Goal: Use online tool/utility: Utilize a website feature to perform a specific function

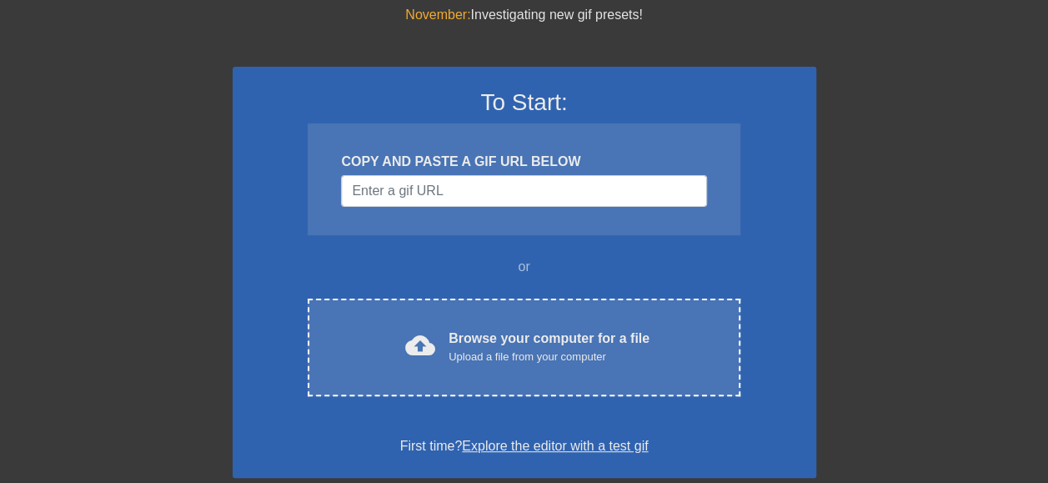
scroll to position [57, 0]
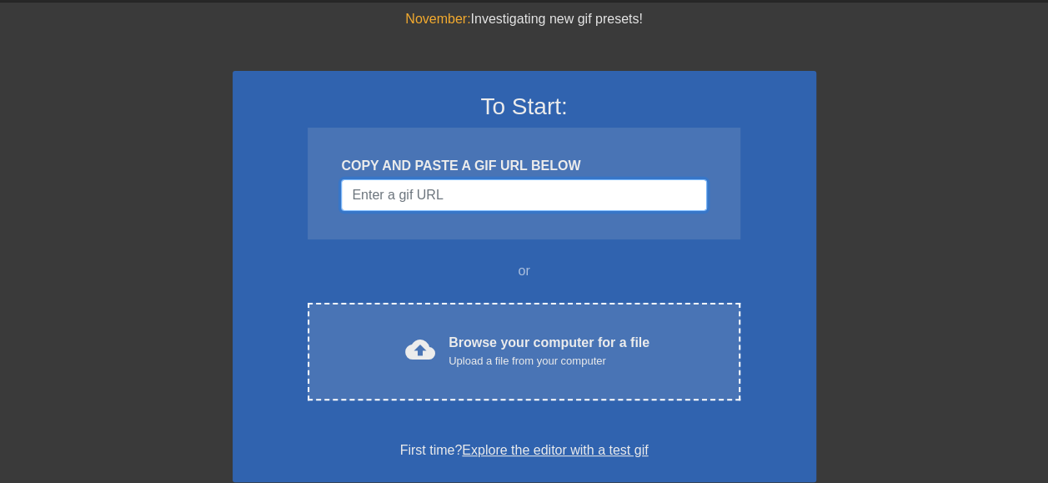
click at [434, 197] on input "Username" at bounding box center [523, 195] width 365 height 32
paste input "[URL][DOMAIN_NAME]"
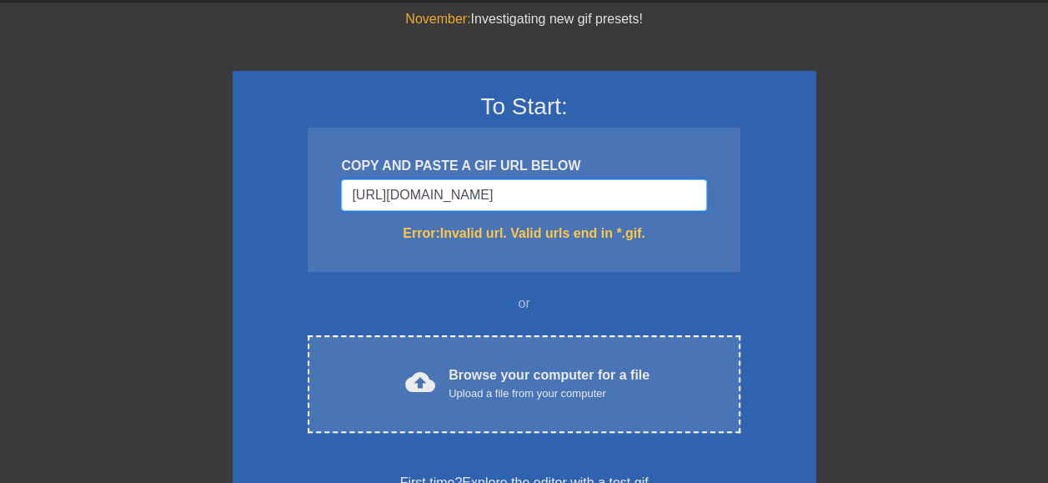
drag, startPoint x: 633, startPoint y: 197, endPoint x: 188, endPoint y: 180, distance: 445.7
click at [188, 180] on div "November: Investigating new gif presets! To Start: COPY AND PASTE A GIF URL BEL…" at bounding box center [524, 433] width 1048 height 849
paste input "gifs/lfc-football-trophy-super-cup-QAIGlJZqbnc0UYQn7U"
type input "[URL][DOMAIN_NAME]"
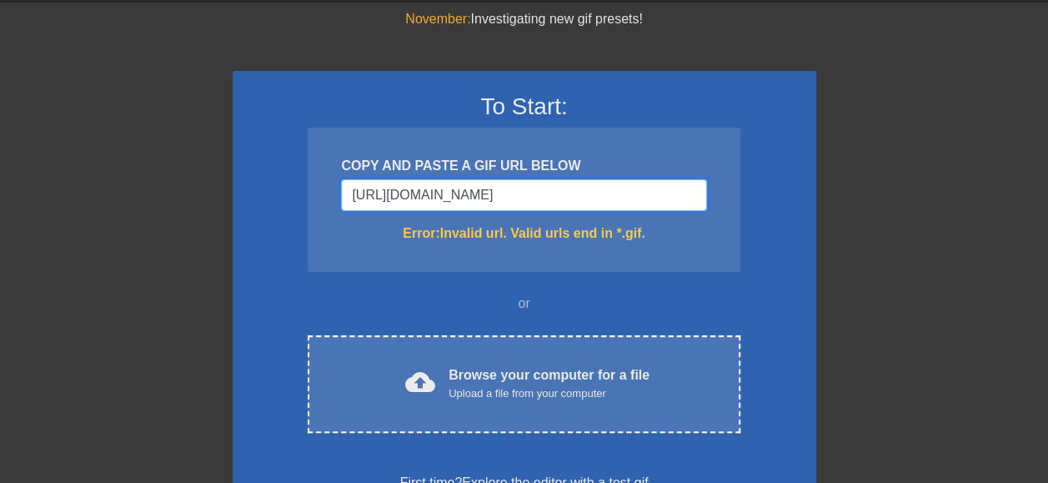
scroll to position [0, 0]
drag, startPoint x: 694, startPoint y: 192, endPoint x: 221, endPoint y: 178, distance: 473.1
click at [221, 178] on div "November: Investigating new gif presets! To Start: COPY AND PASTE A GIF URL BEL…" at bounding box center [524, 433] width 1048 height 849
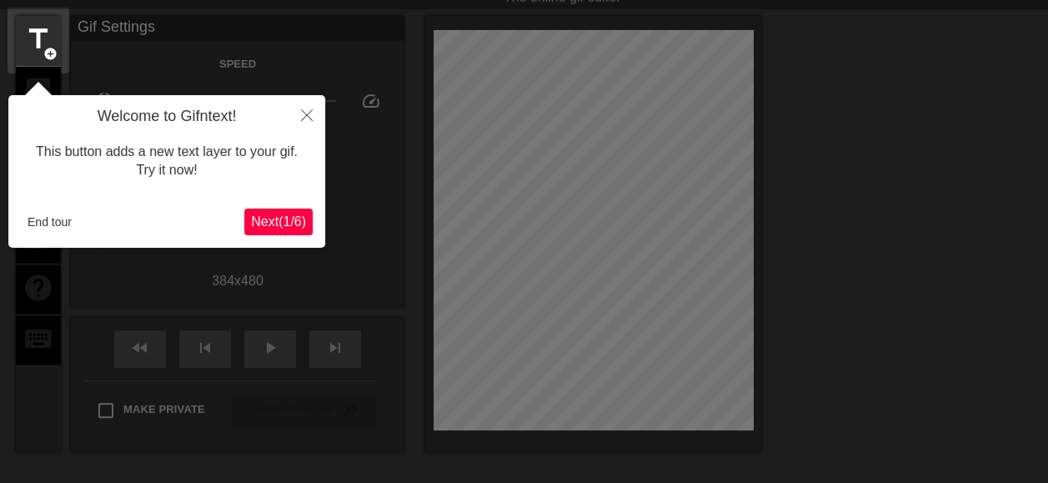
scroll to position [41, 0]
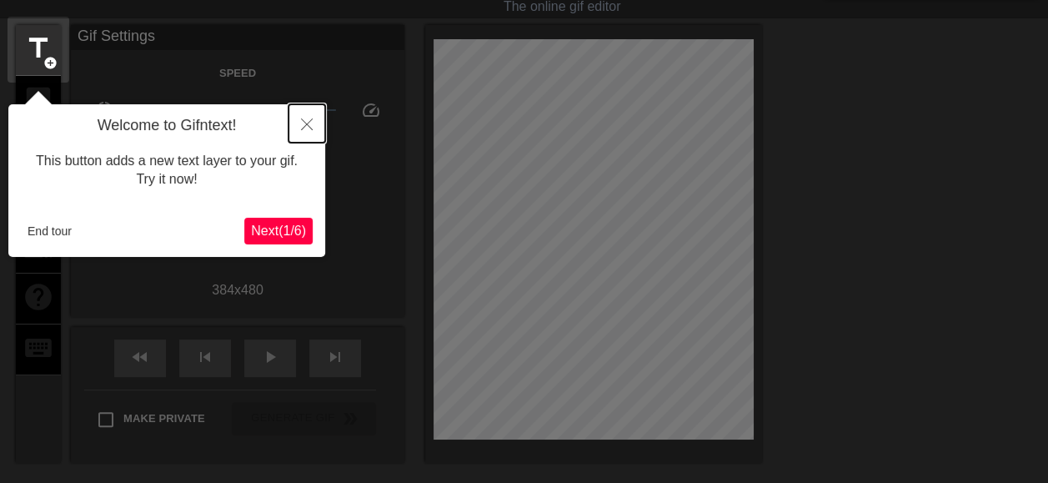
click at [307, 118] on button "Close" at bounding box center [307, 123] width 37 height 38
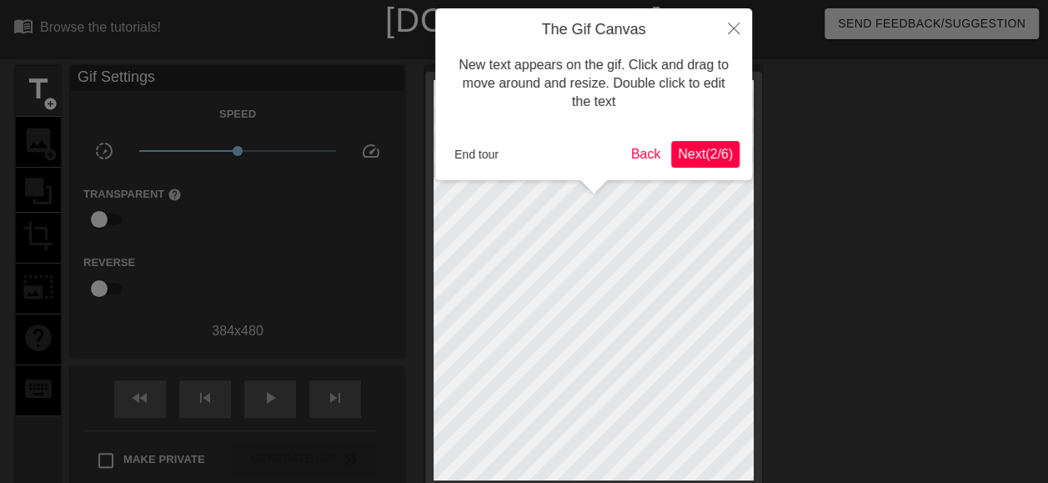
click at [696, 153] on span "Next ( 2 / 6 )" at bounding box center [705, 154] width 55 height 14
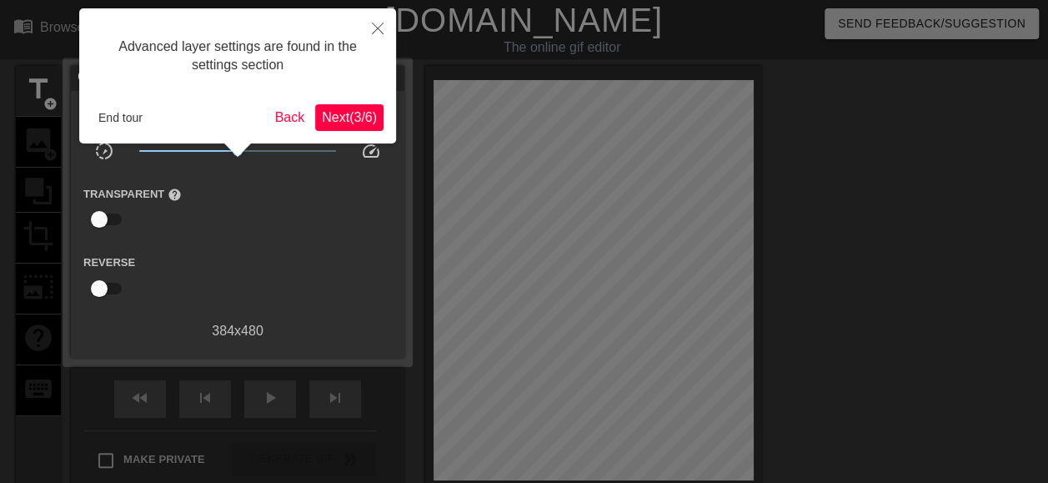
click at [345, 118] on span "Next ( 3 / 6 )" at bounding box center [349, 117] width 55 height 14
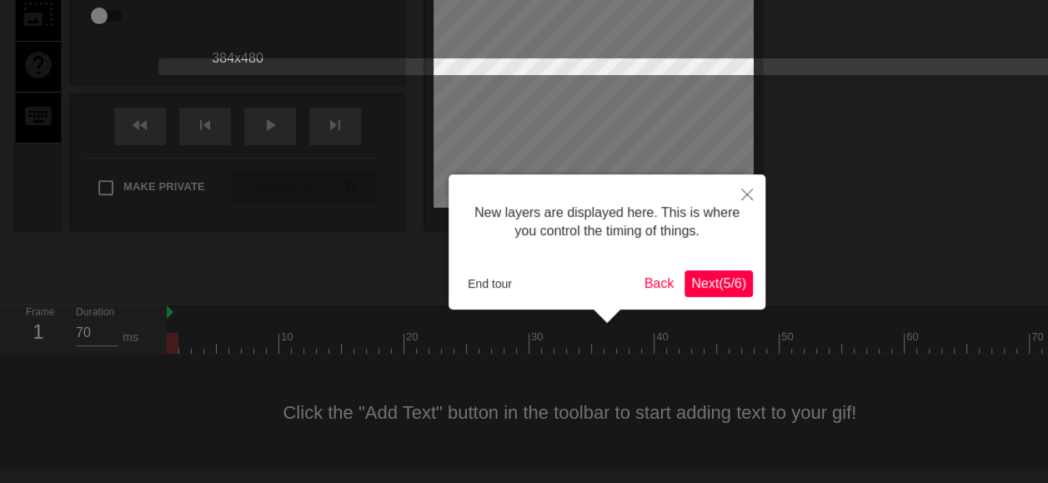
click at [711, 276] on span "Next ( 5 / 6 )" at bounding box center [718, 283] width 55 height 14
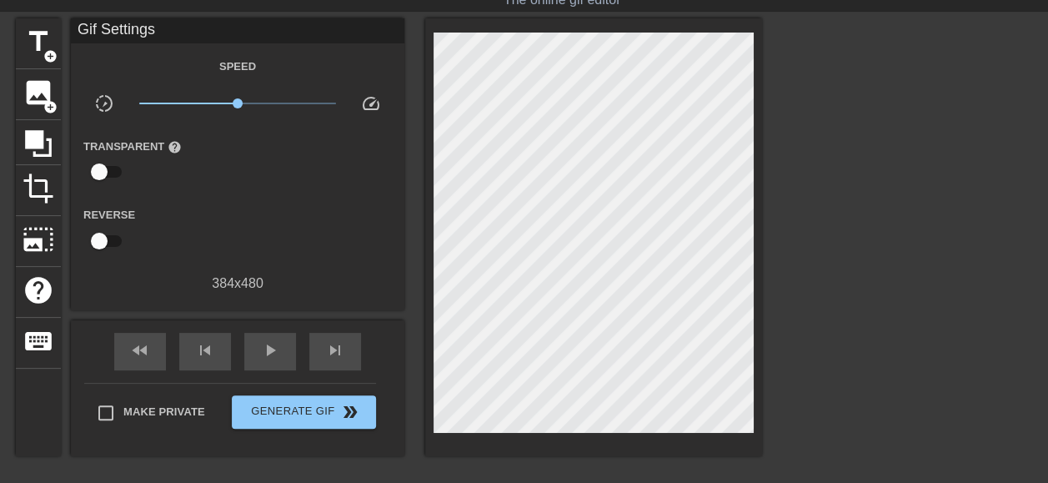
scroll to position [46, 0]
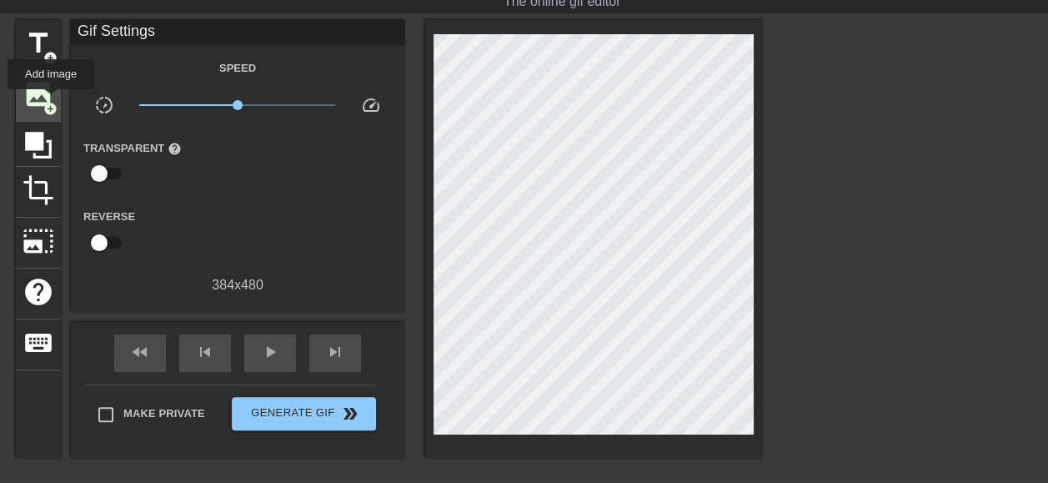
click at [51, 102] on span "add_circle" at bounding box center [50, 109] width 14 height 14
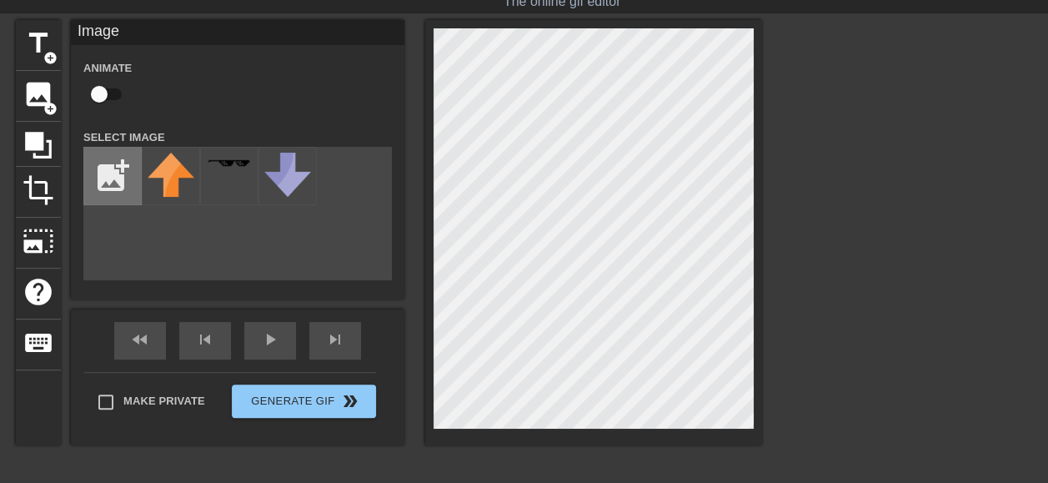
click at [124, 183] on input "file" at bounding box center [112, 176] width 57 height 57
type input "C:\fakepath\330ml CW.jpg"
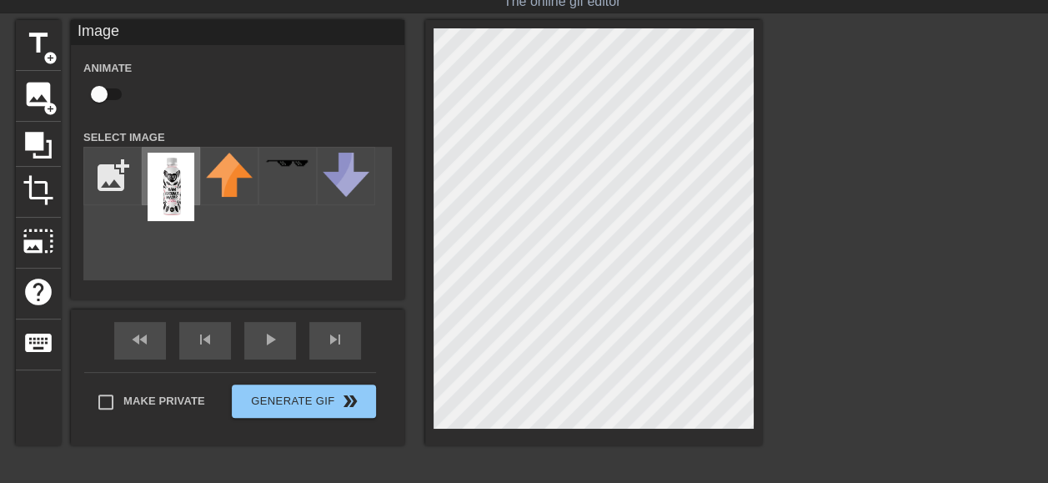
click at [181, 186] on img at bounding box center [171, 187] width 47 height 68
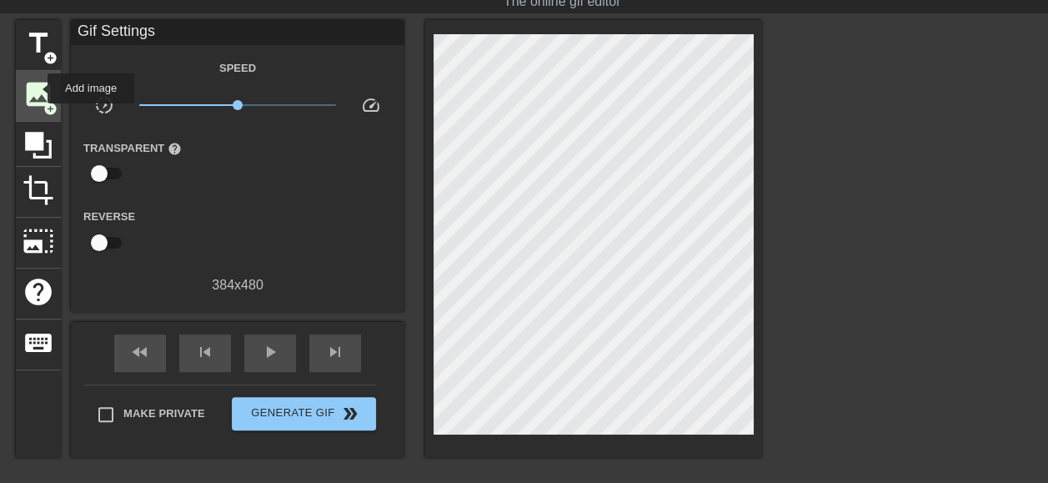
click at [39, 90] on span "image" at bounding box center [39, 94] width 32 height 32
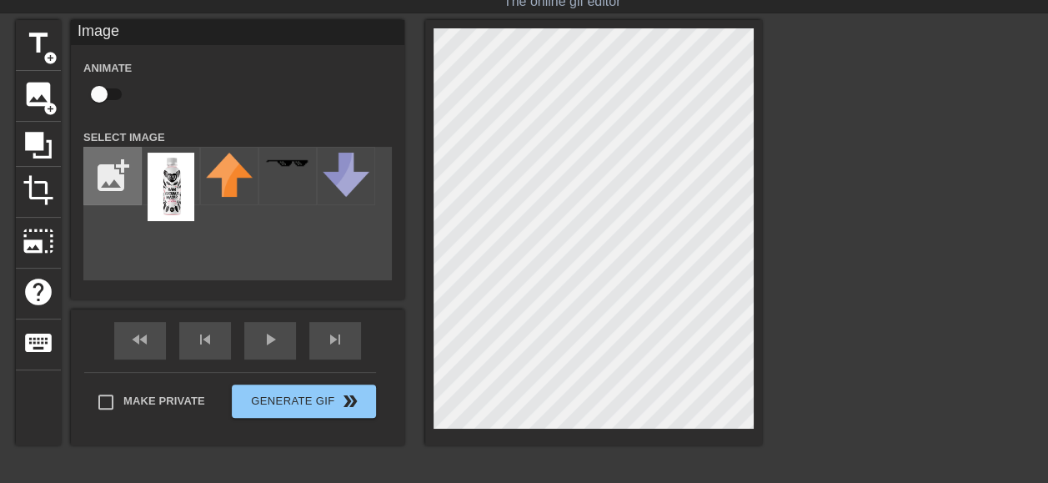
click at [118, 175] on input "file" at bounding box center [112, 176] width 57 height 57
type input "C:\fakepath\Picture1 outliine.png"
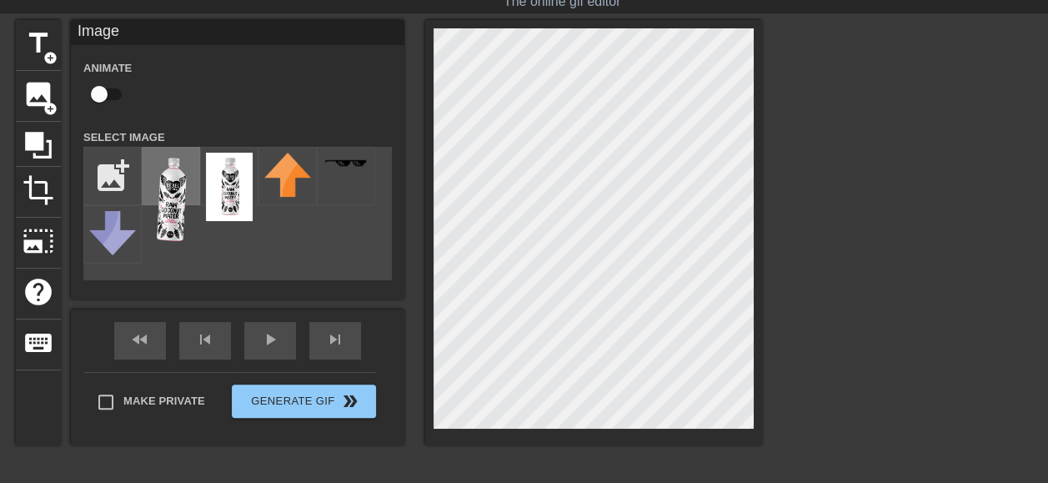
click at [175, 189] on img at bounding box center [171, 198] width 47 height 91
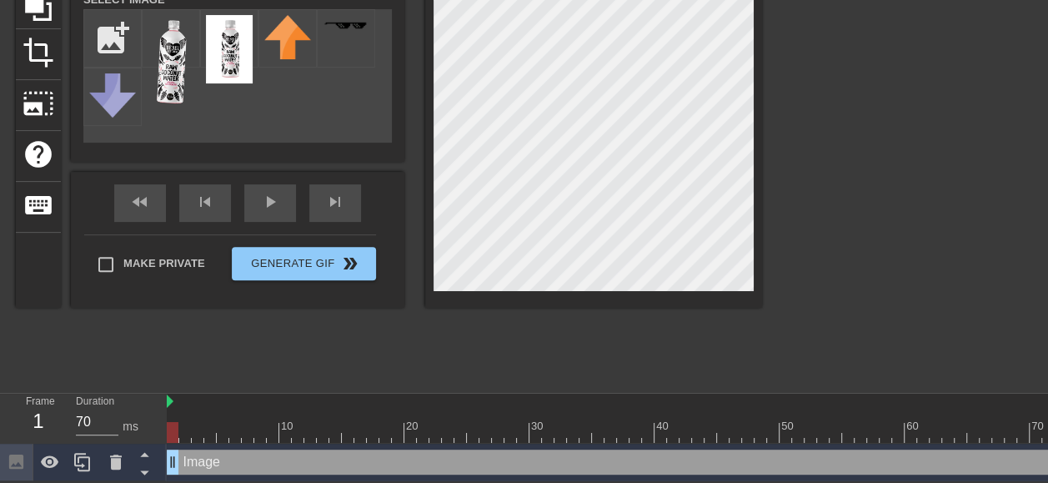
scroll to position [192, 0]
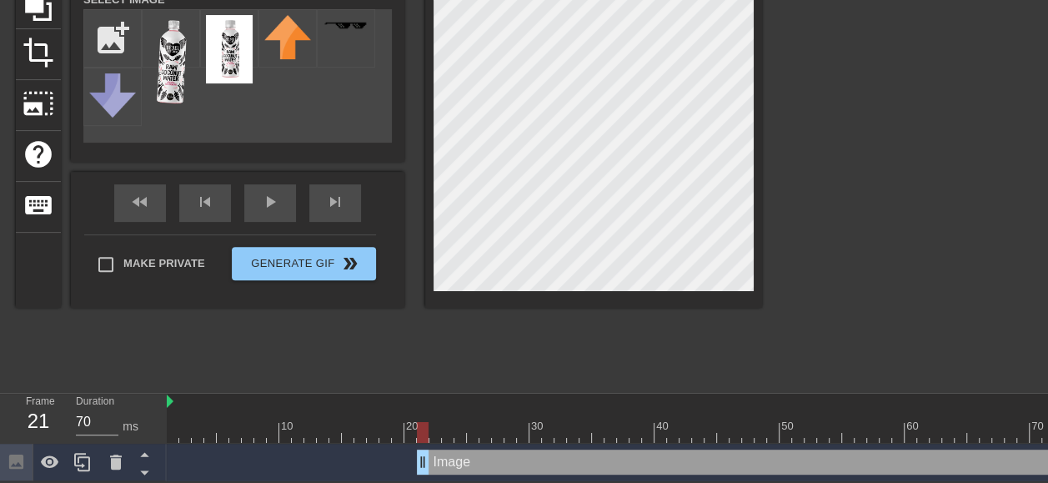
drag, startPoint x: 173, startPoint y: 452, endPoint x: 422, endPoint y: 441, distance: 248.8
click at [173, 451] on div "Image drag_handle drag_handle" at bounding box center [648, 462] width 963 height 25
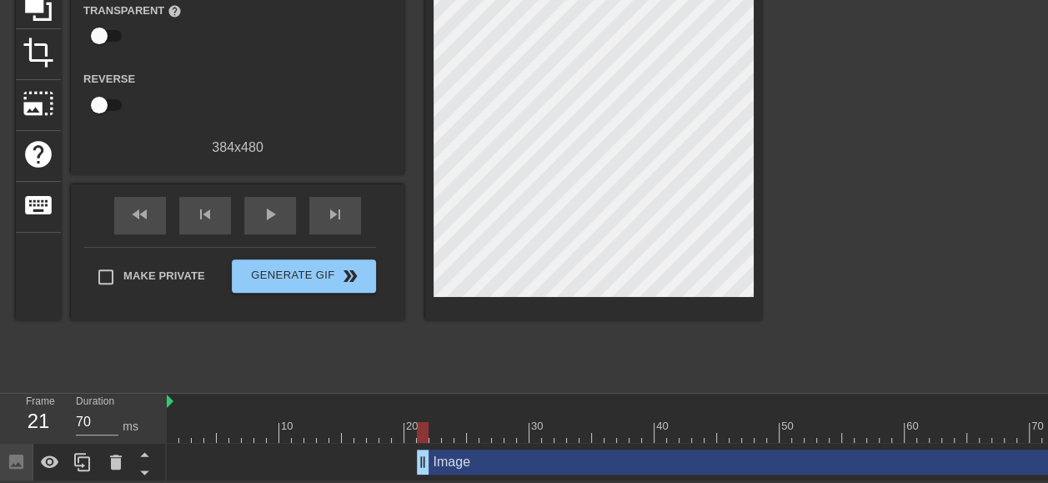
click at [163, 394] on div "Frame 21 Duration 70 ms" at bounding box center [83, 419] width 167 height 50
click at [174, 394] on div at bounding box center [648, 402] width 963 height 17
drag, startPoint x: 169, startPoint y: 390, endPoint x: 160, endPoint y: 391, distance: 9.2
drag, startPoint x: 160, startPoint y: 391, endPoint x: 566, endPoint y: 347, distance: 408.5
click at [566, 347] on div "title add_circle image add_circle crop photo_size_select_large help keyboard Gi…" at bounding box center [389, 132] width 746 height 500
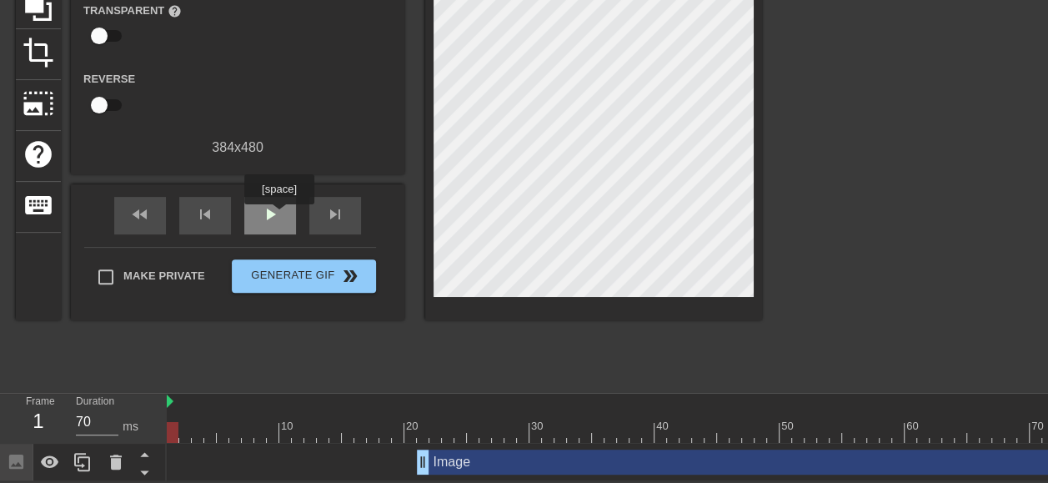
click at [280, 209] on div "play_arrow" at bounding box center [270, 216] width 52 height 38
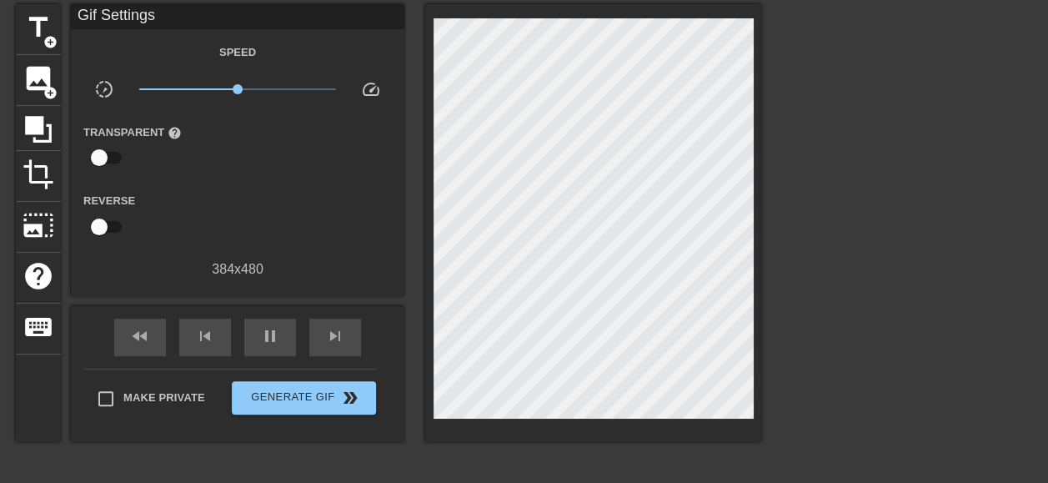
scroll to position [194, 0]
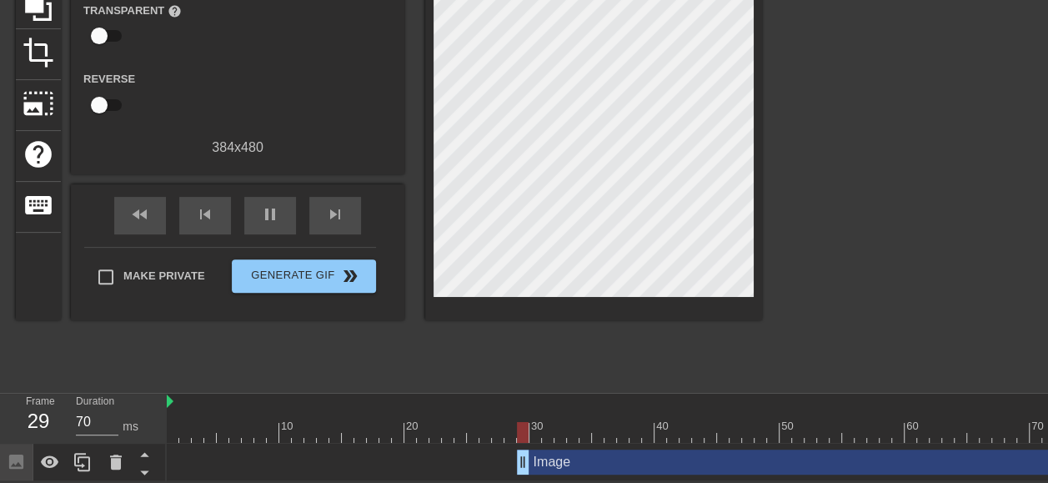
drag, startPoint x: 420, startPoint y: 453, endPoint x: 527, endPoint y: 461, distance: 107.1
click at [527, 461] on div "Image drag_handle drag_handle" at bounding box center [648, 462] width 963 height 25
click at [303, 198] on div "fast_rewind skip_previous pause skip_next" at bounding box center [238, 215] width 272 height 63
click at [259, 203] on div "pause" at bounding box center [270, 216] width 52 height 38
drag, startPoint x: 538, startPoint y: 454, endPoint x: 598, endPoint y: 452, distance: 60.1
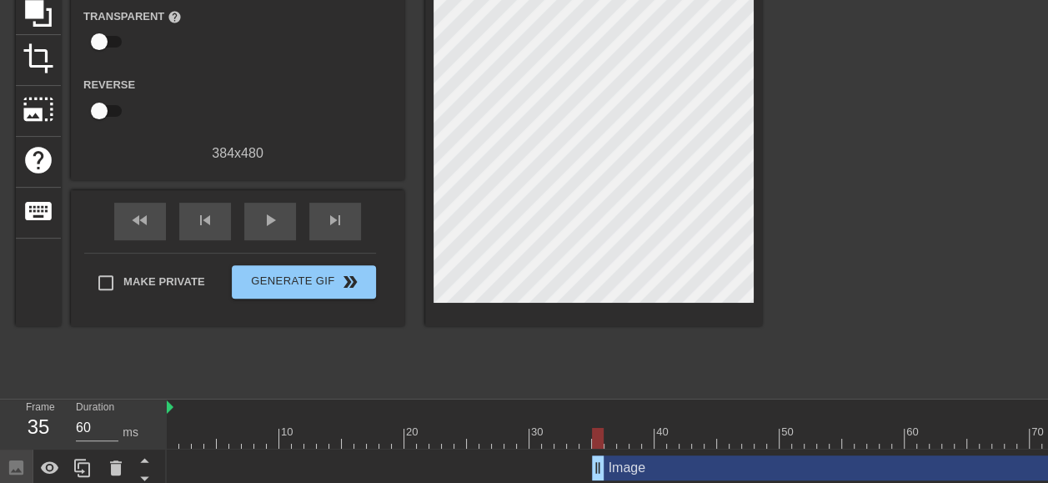
scroll to position [182, 0]
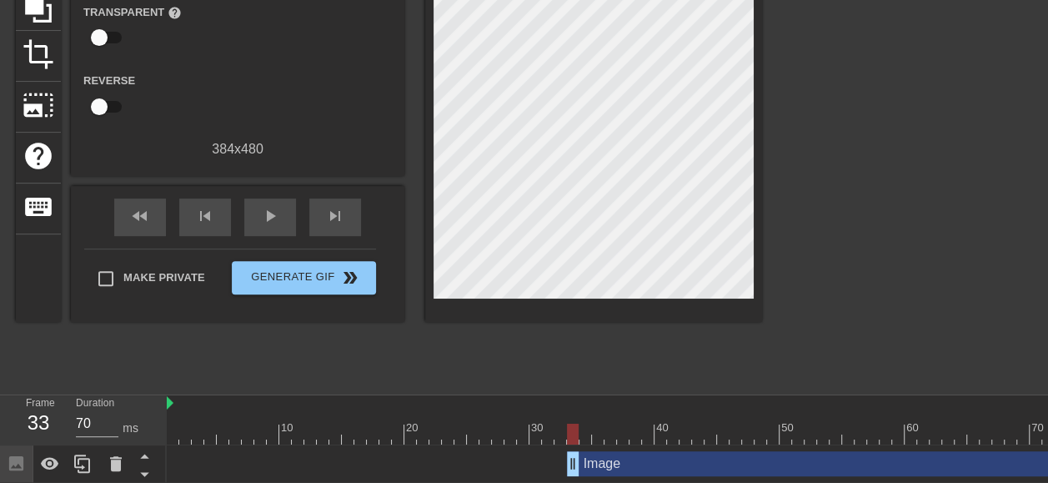
drag, startPoint x: 594, startPoint y: 466, endPoint x: 573, endPoint y: 465, distance: 20.9
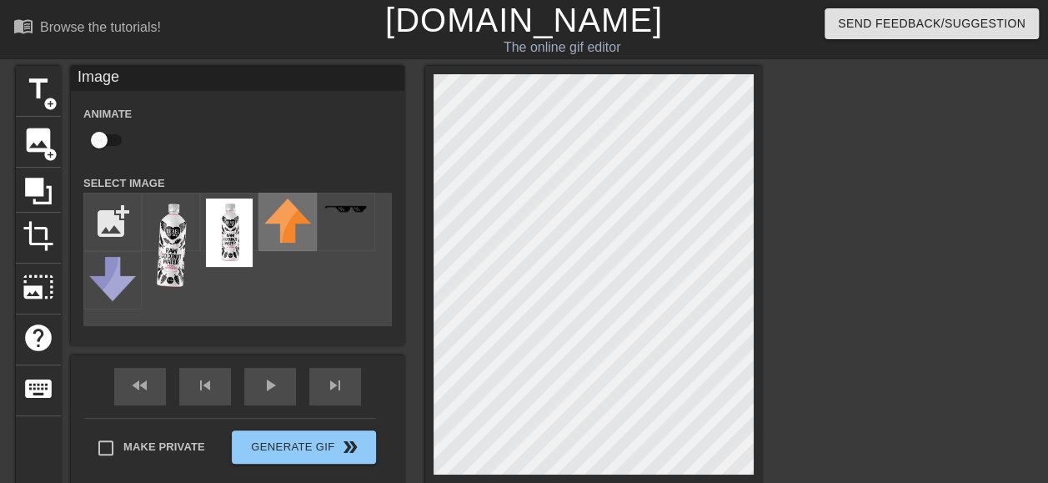
click at [287, 237] on img at bounding box center [287, 220] width 47 height 44
click at [174, 242] on img at bounding box center [171, 243] width 47 height 91
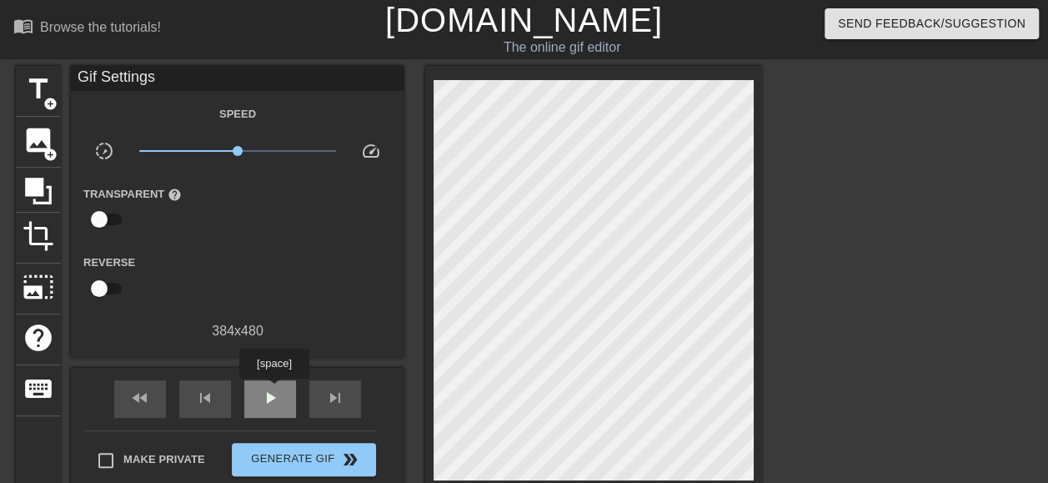
click at [274, 390] on span "play_arrow" at bounding box center [270, 398] width 20 height 20
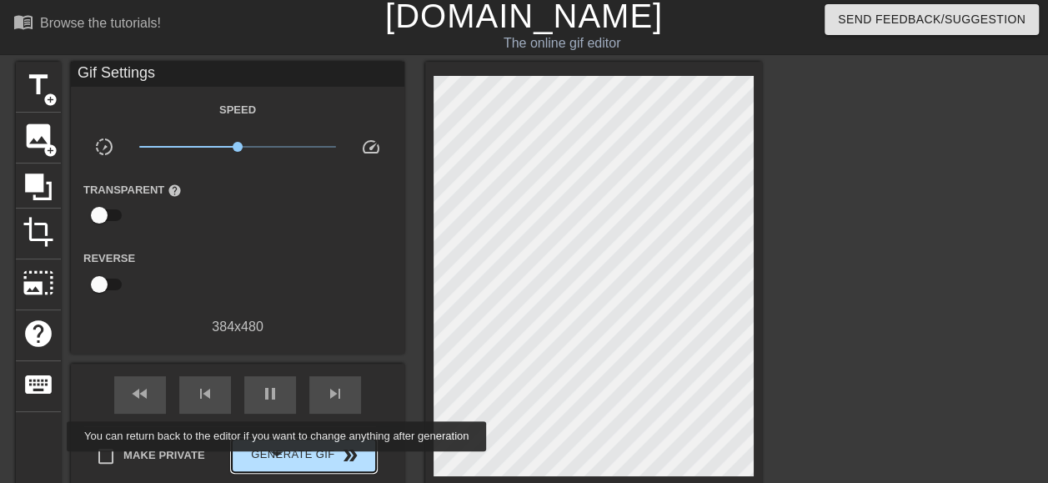
type input "60"
click at [280, 460] on span "Generate Gif double_arrow" at bounding box center [304, 455] width 131 height 20
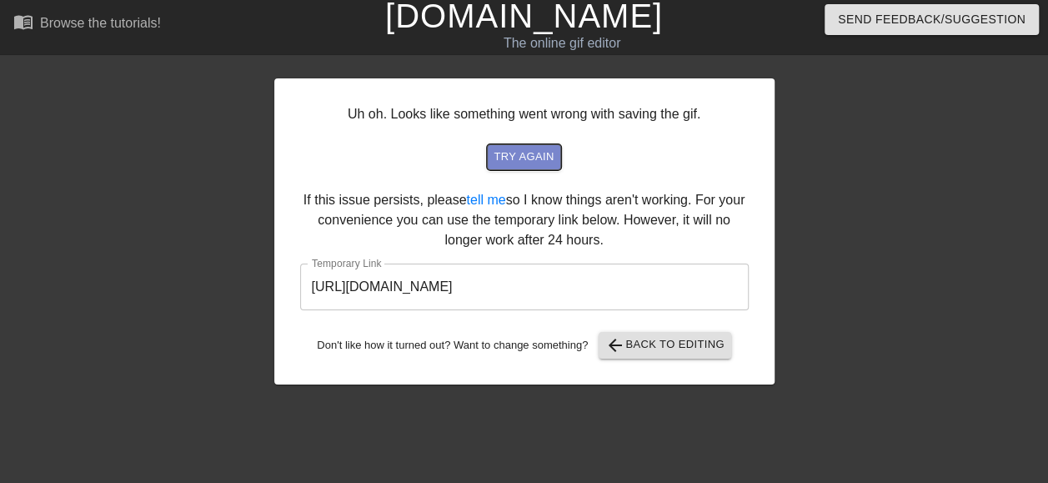
click at [540, 158] on span "try again" at bounding box center [524, 157] width 60 height 19
click at [677, 282] on input "[URL][DOMAIN_NAME]" at bounding box center [524, 287] width 449 height 47
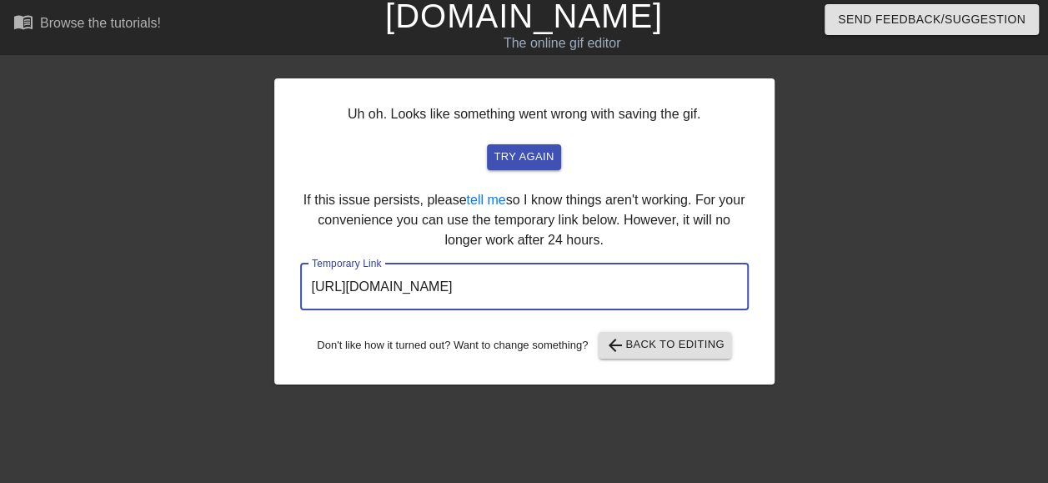
drag, startPoint x: 671, startPoint y: 288, endPoint x: 219, endPoint y: 260, distance: 452.9
click at [219, 260] on div "Uh oh. Looks like something went wrong with saving the gif. try again If this i…" at bounding box center [524, 312] width 1048 height 500
click at [877, 178] on div at bounding box center [920, 312] width 250 height 500
